Goal: Find specific page/section: Find specific page/section

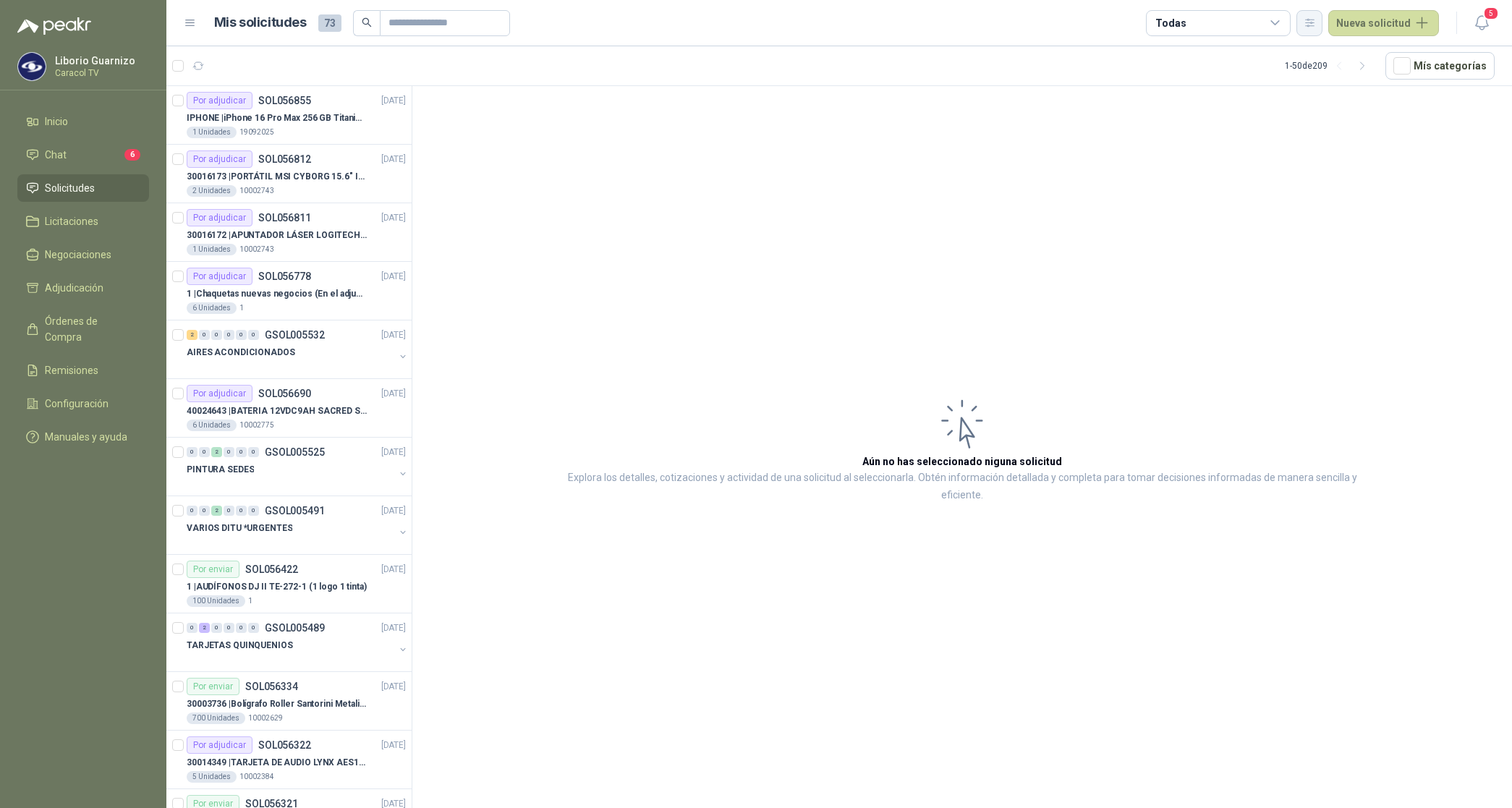
click at [1316, 18] on icon "button" at bounding box center [1310, 22] width 13 height 13
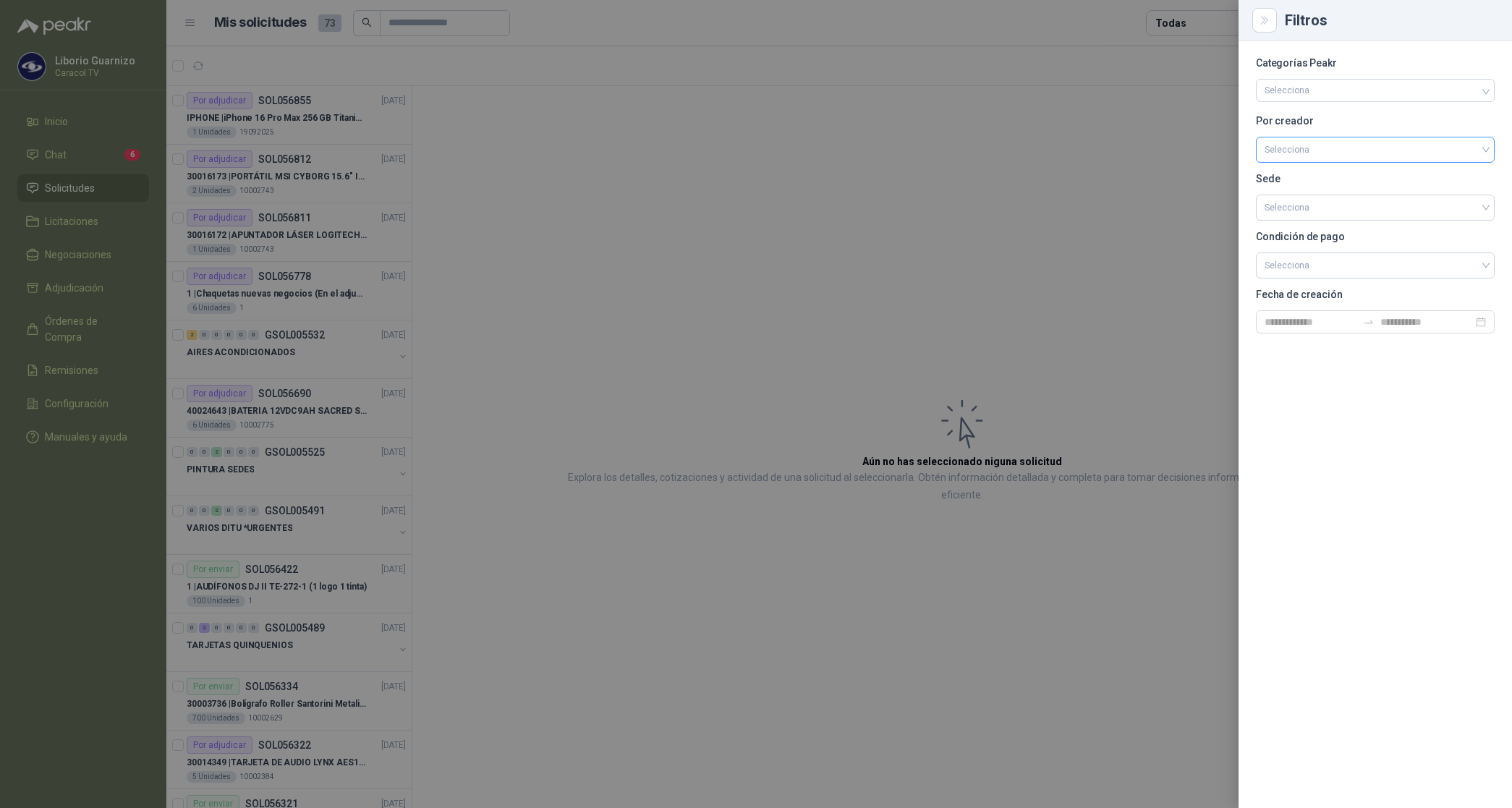
click at [1286, 147] on input "search" at bounding box center [1375, 149] width 221 height 21
click at [1310, 228] on div "[PERSON_NAME]" at bounding box center [1375, 226] width 216 height 16
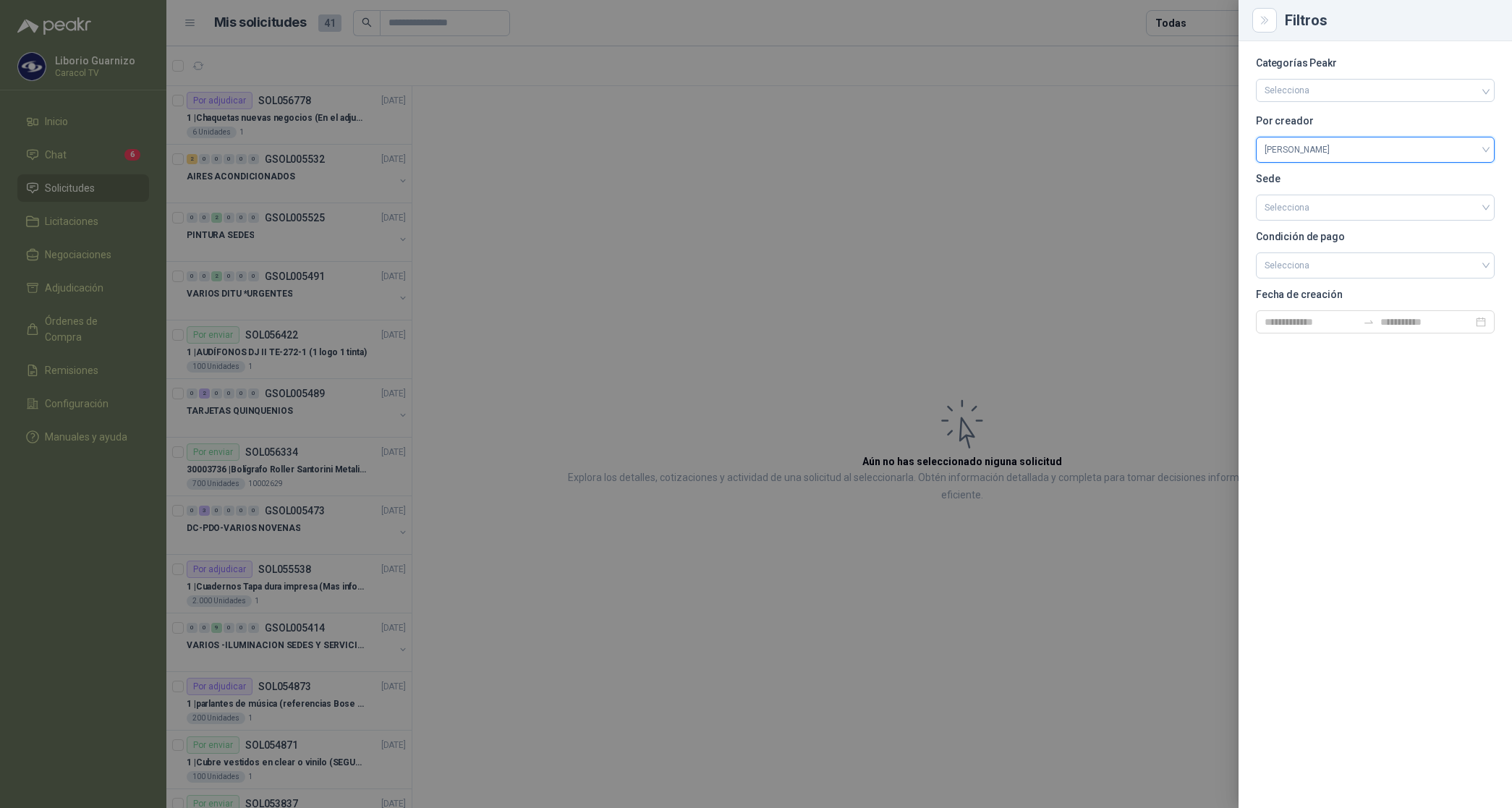
click at [1140, 87] on div at bounding box center [756, 404] width 1512 height 808
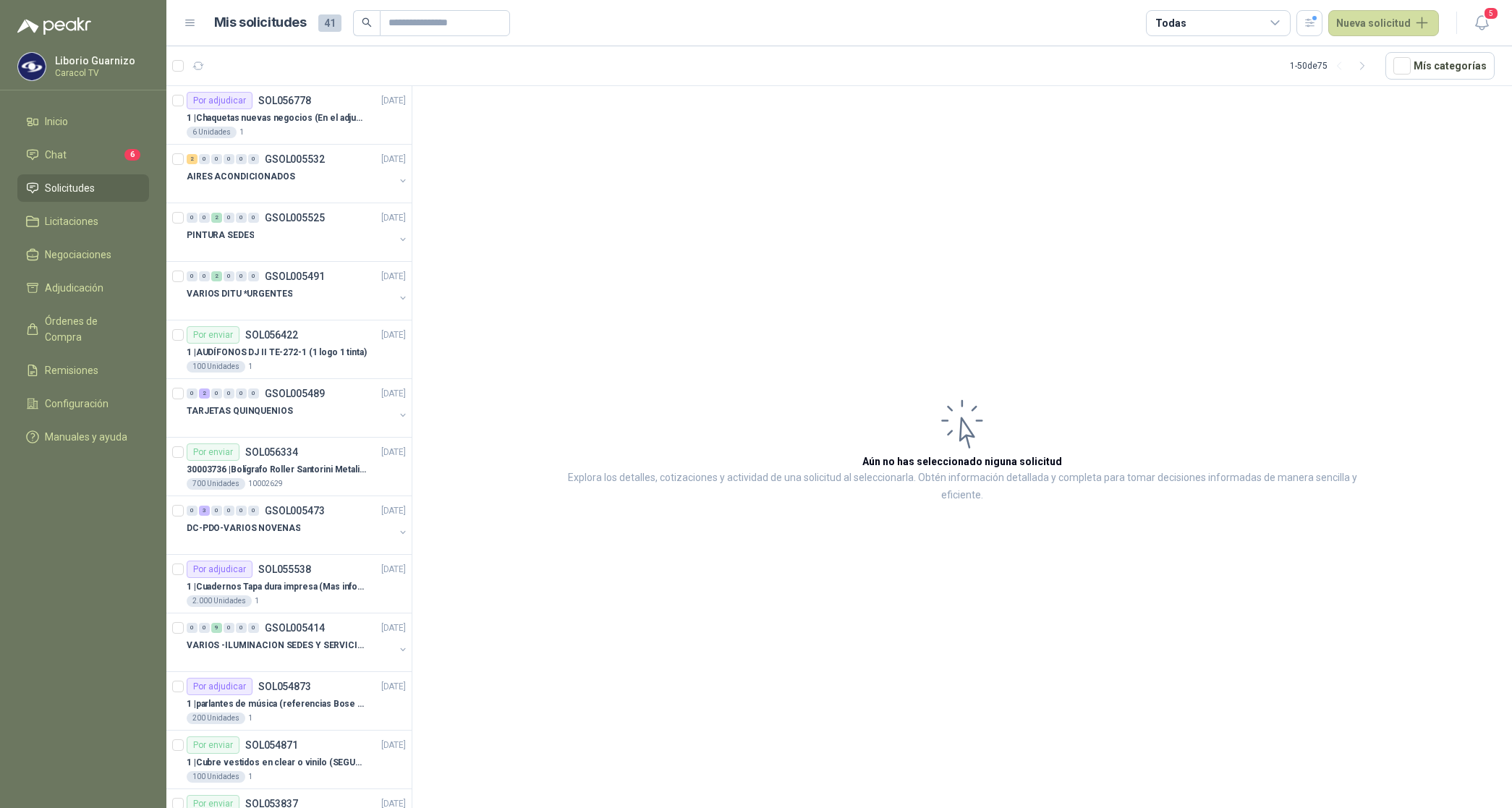
click at [1205, 20] on div "Todas" at bounding box center [1218, 22] width 145 height 26
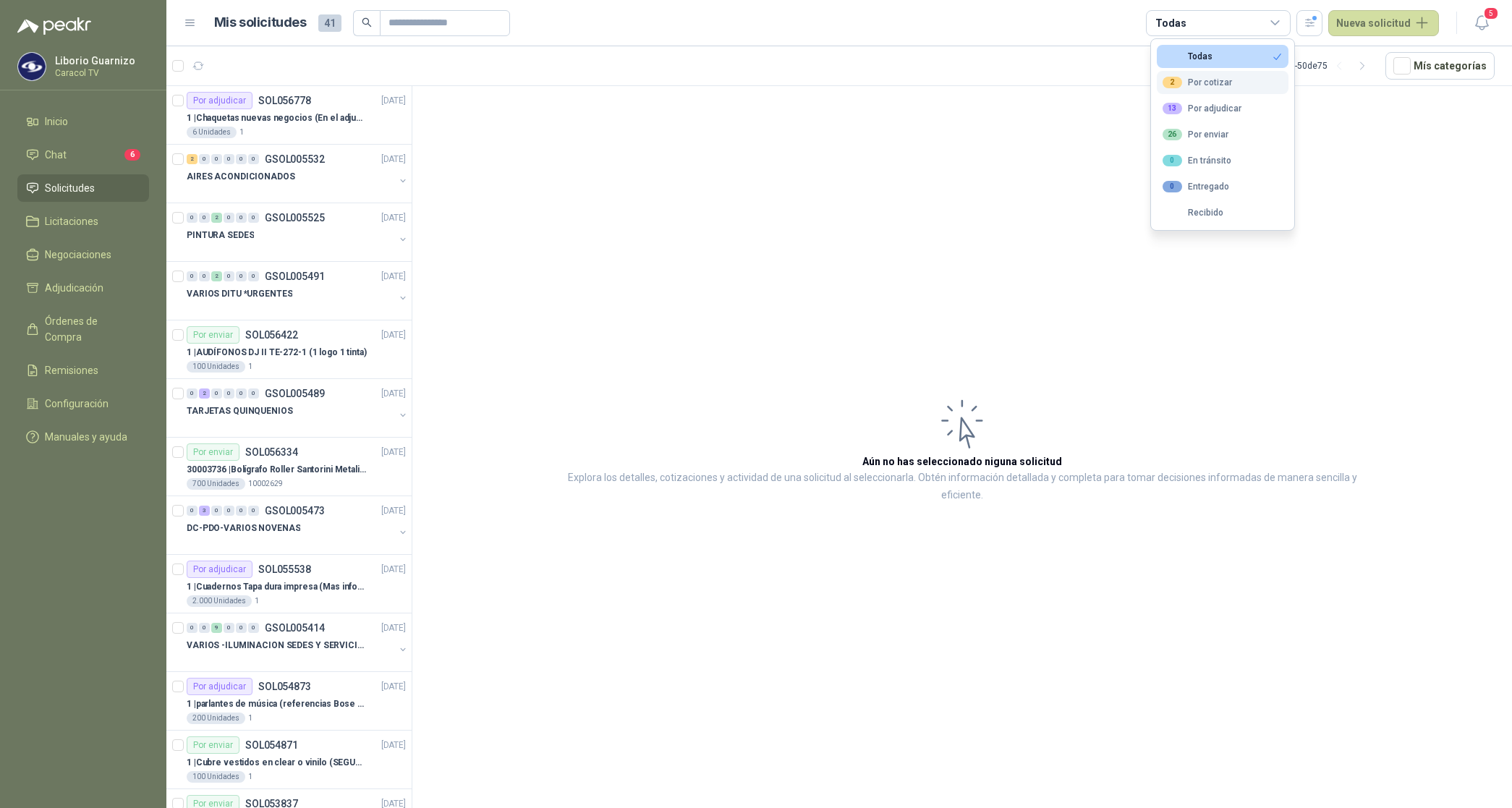
click at [1214, 77] on div "2 Por cotizar" at bounding box center [1197, 83] width 70 height 12
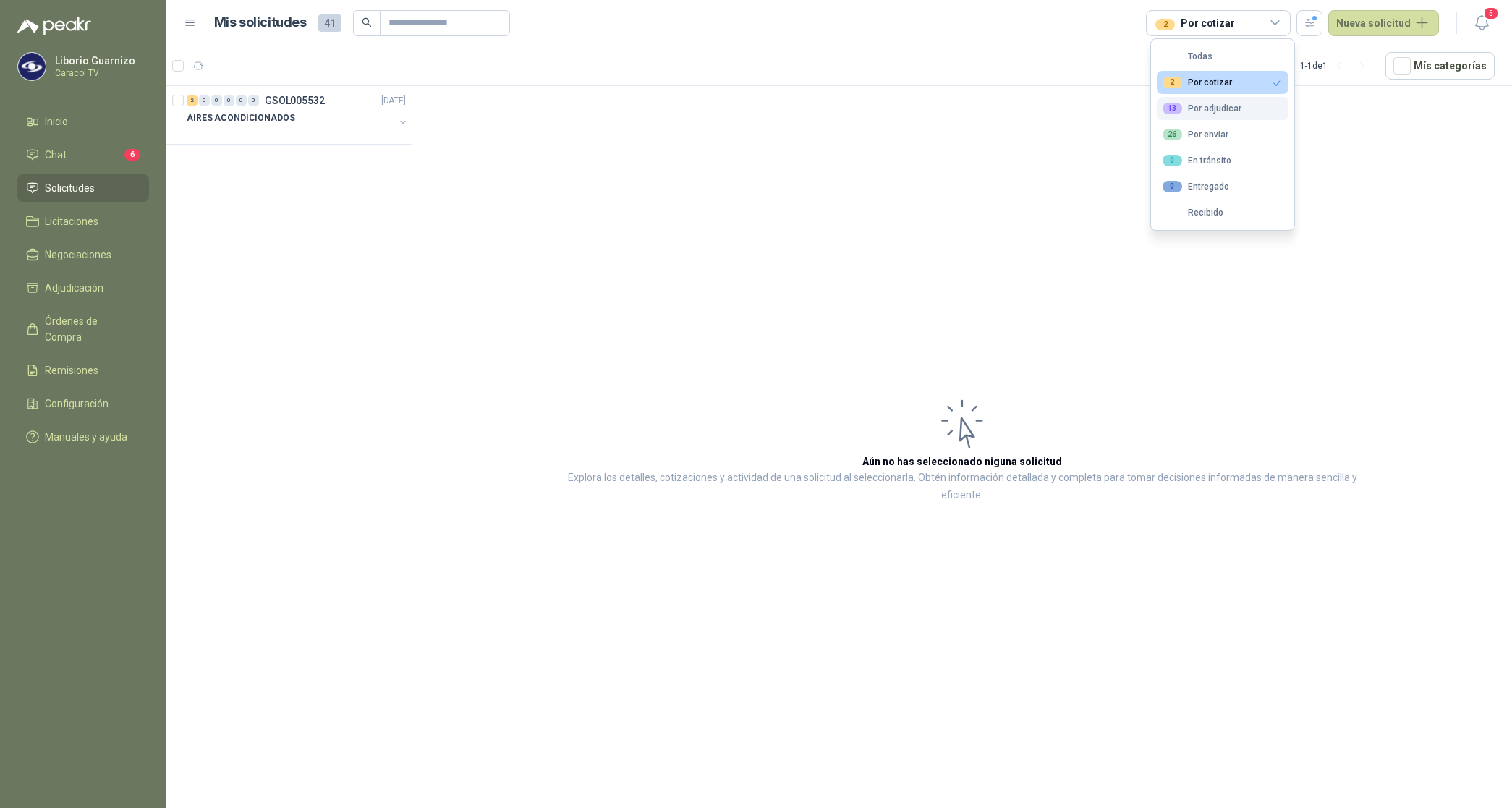
click at [1214, 107] on div "13 Por adjudicar" at bounding box center [1201, 109] width 79 height 12
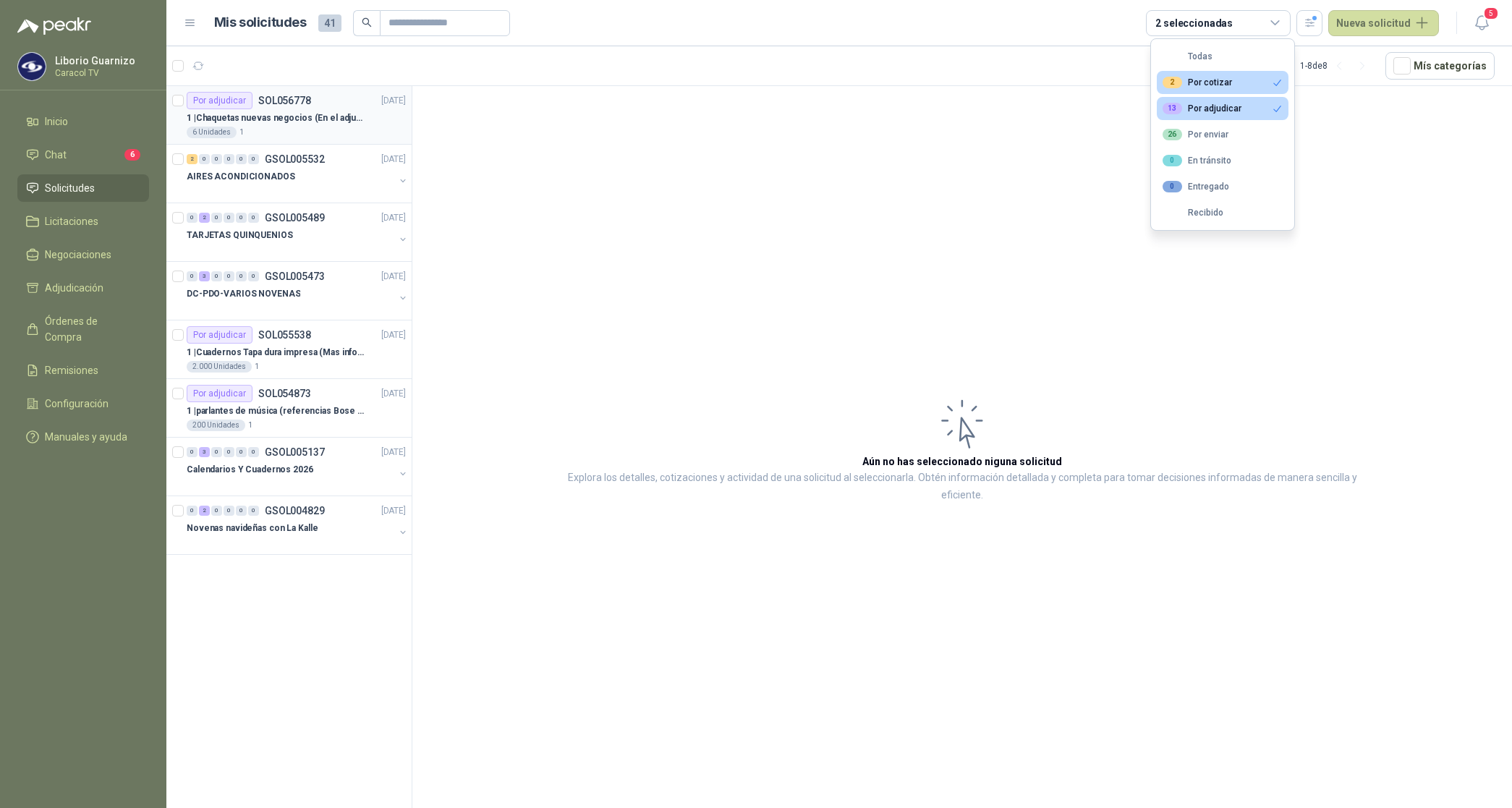
click at [301, 107] on div "Por adjudicar SOL056778" at bounding box center [249, 101] width 124 height 17
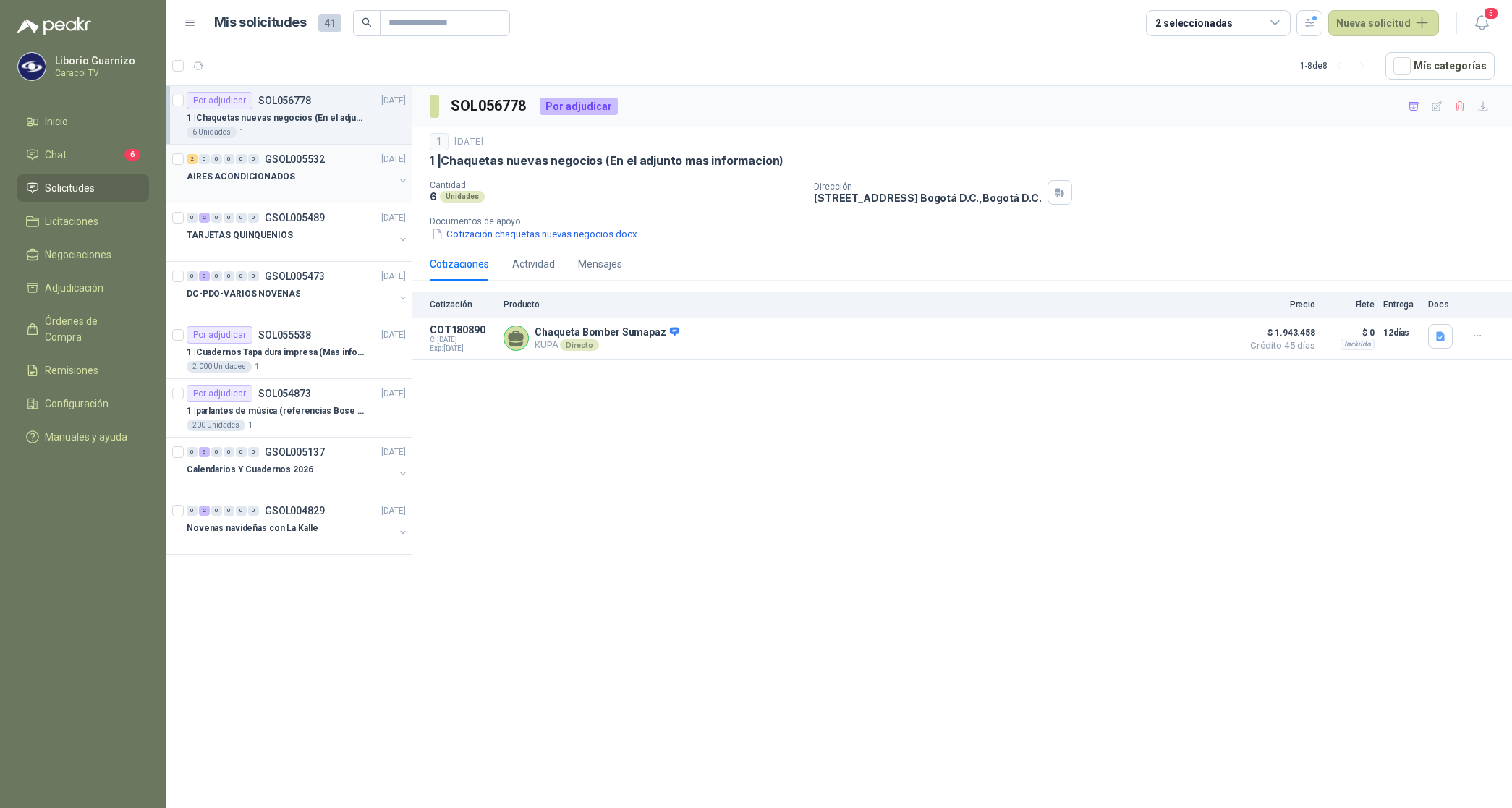
click at [272, 178] on p "AIRES ACONDICIONADOS" at bounding box center [241, 177] width 109 height 14
